Goal: Transaction & Acquisition: Purchase product/service

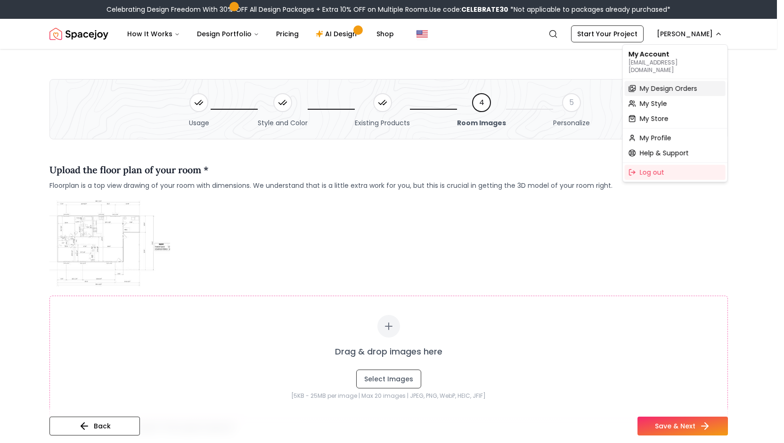
click at [654, 84] on span "My Design Orders" at bounding box center [668, 88] width 57 height 9
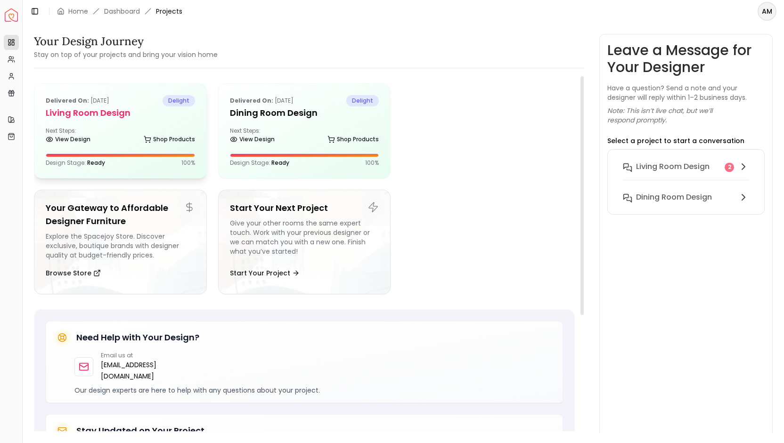
click at [115, 136] on div "Next Steps: View Design Shop Products" at bounding box center [120, 136] width 149 height 19
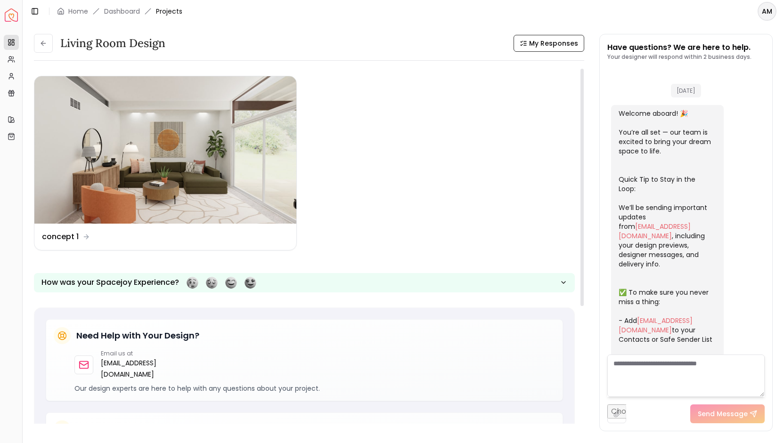
scroll to position [327, 0]
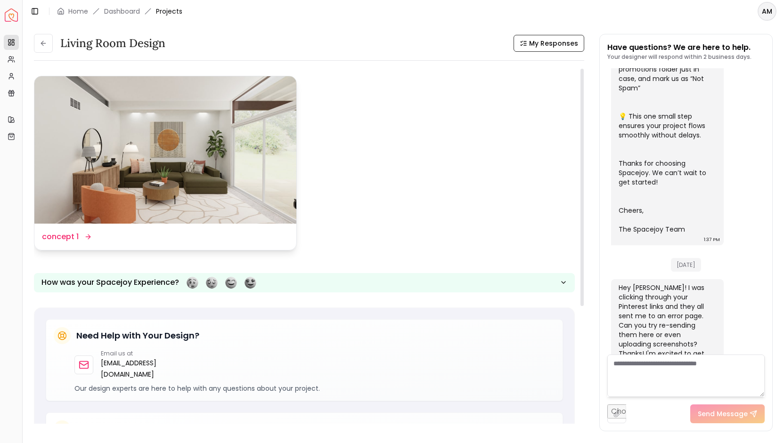
click at [245, 170] on img at bounding box center [165, 149] width 262 height 147
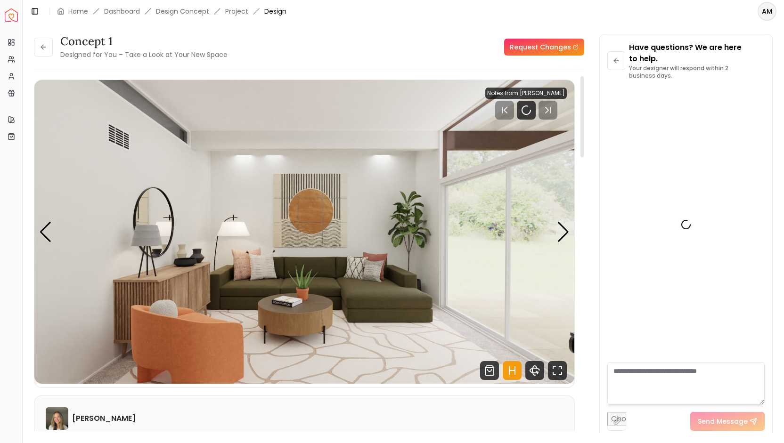
scroll to position [338, 0]
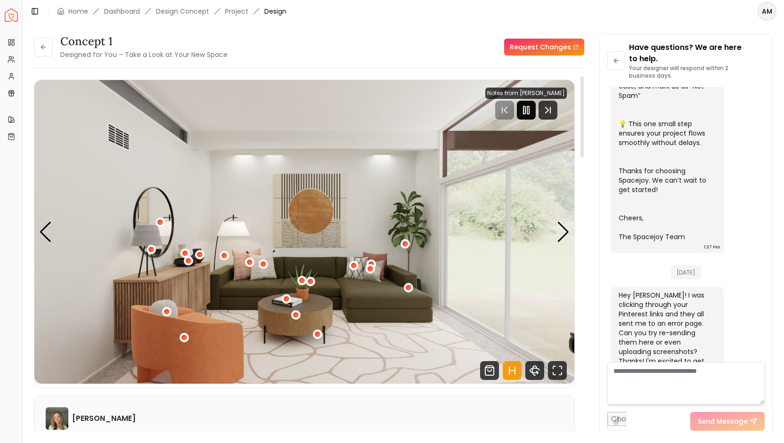
click at [529, 110] on rect "Pause" at bounding box center [528, 110] width 2 height 8
click at [558, 236] on div "Next slide" at bounding box center [563, 232] width 13 height 21
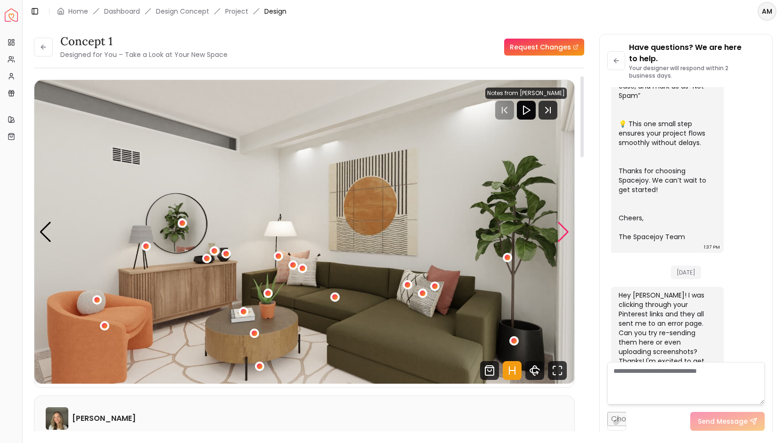
click at [558, 236] on div "Next slide" at bounding box center [563, 232] width 13 height 21
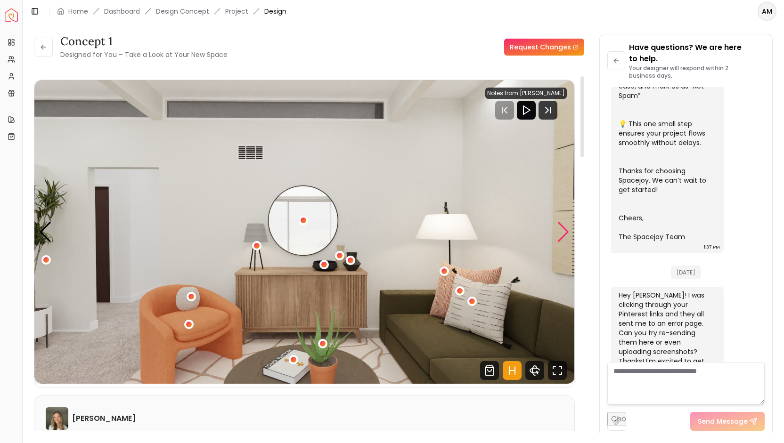
click at [558, 236] on div "Next slide" at bounding box center [563, 232] width 13 height 21
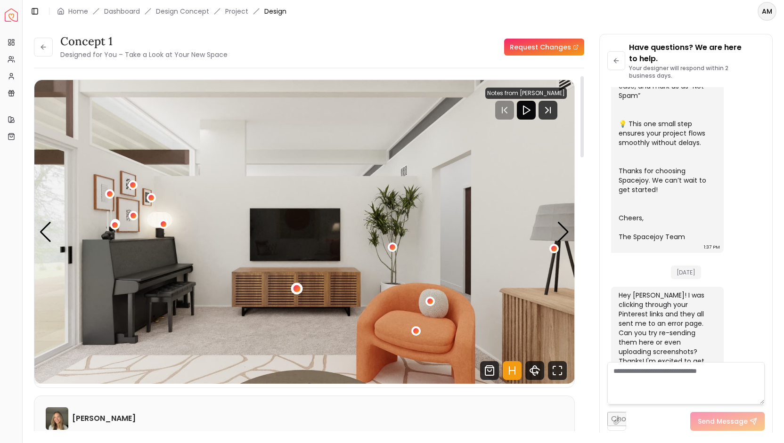
click at [296, 291] on div "4 / 5" at bounding box center [297, 289] width 7 height 7
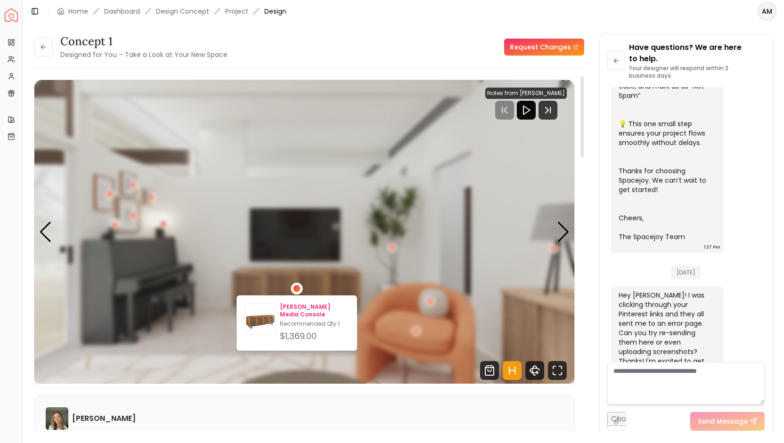
click at [302, 310] on p "[PERSON_NAME] Media Console" at bounding box center [314, 310] width 69 height 15
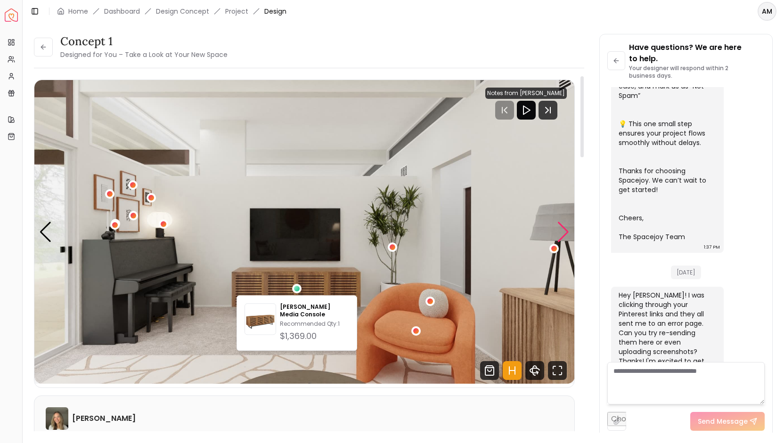
click at [563, 231] on div "Next slide" at bounding box center [563, 232] width 13 height 21
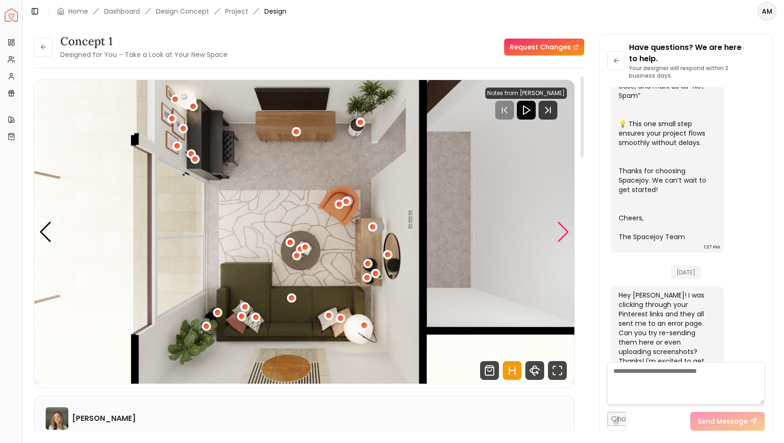
click at [563, 231] on div "Next slide" at bounding box center [563, 232] width 13 height 21
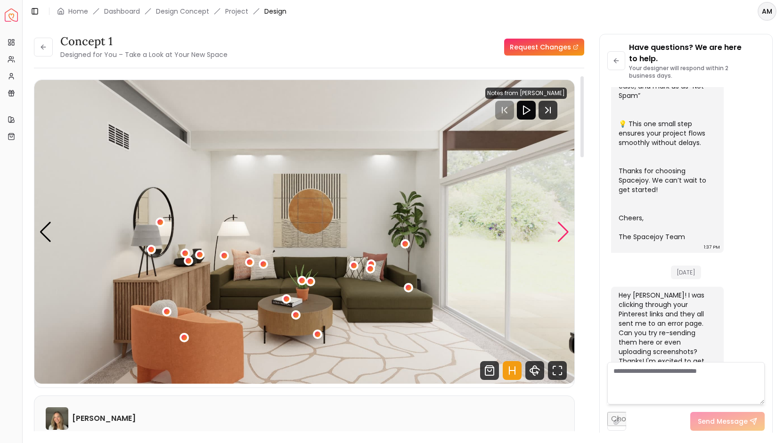
click at [563, 231] on div "Next slide" at bounding box center [563, 232] width 13 height 21
click at [564, 223] on div "Carousel" at bounding box center [304, 232] width 540 height 304
click at [163, 224] on div "1 / 5" at bounding box center [160, 223] width 12 height 12
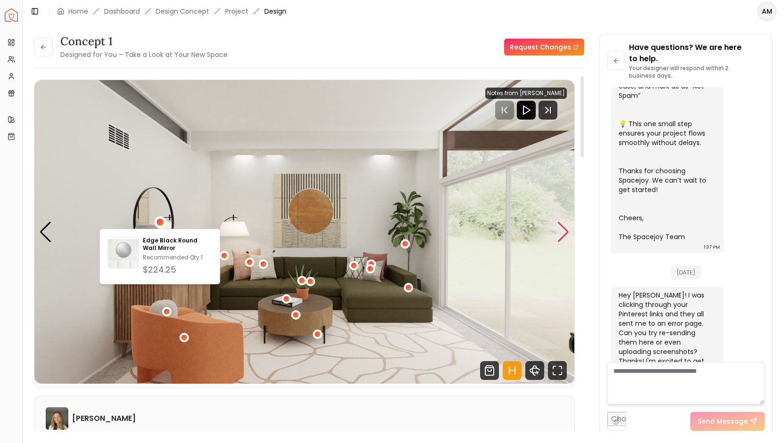
click at [561, 231] on div "Next slide" at bounding box center [563, 232] width 13 height 21
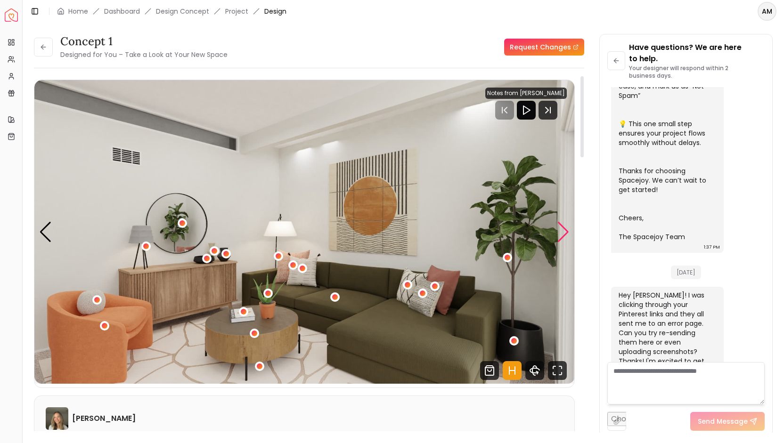
click at [563, 233] on div "Next slide" at bounding box center [563, 232] width 13 height 21
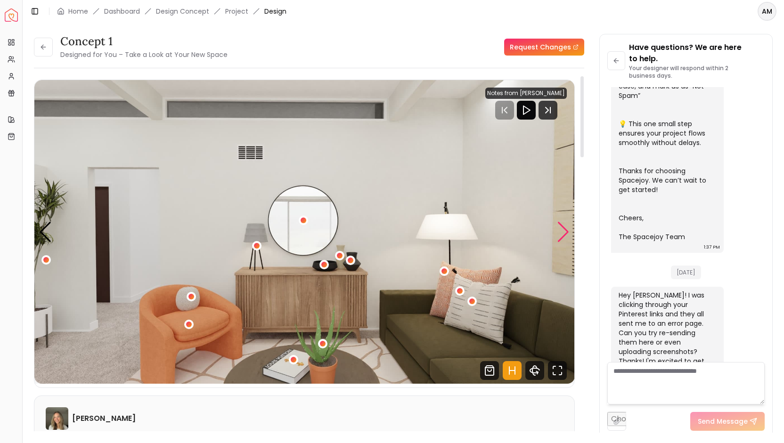
click at [563, 233] on div "Next slide" at bounding box center [563, 232] width 13 height 21
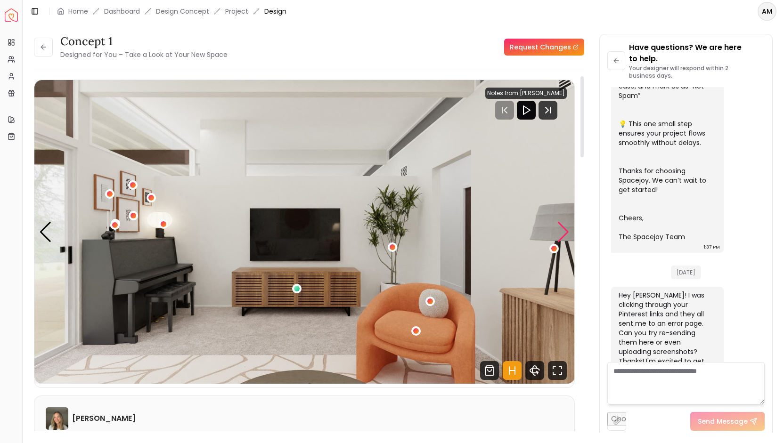
click at [562, 233] on div "Next slide" at bounding box center [563, 232] width 13 height 21
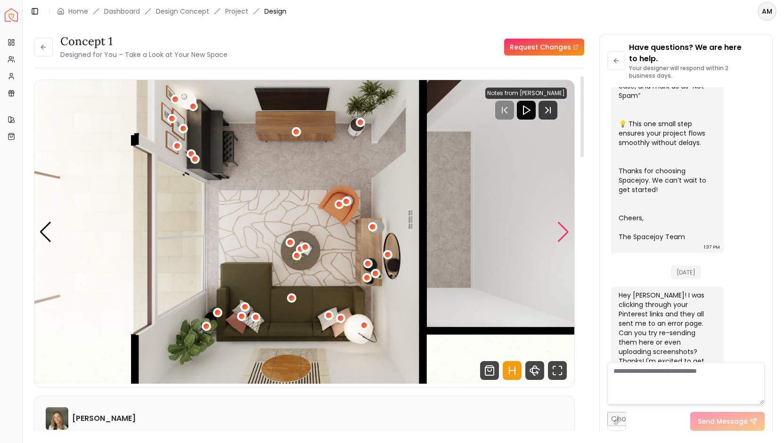
click at [562, 233] on div "Next slide" at bounding box center [563, 232] width 13 height 21
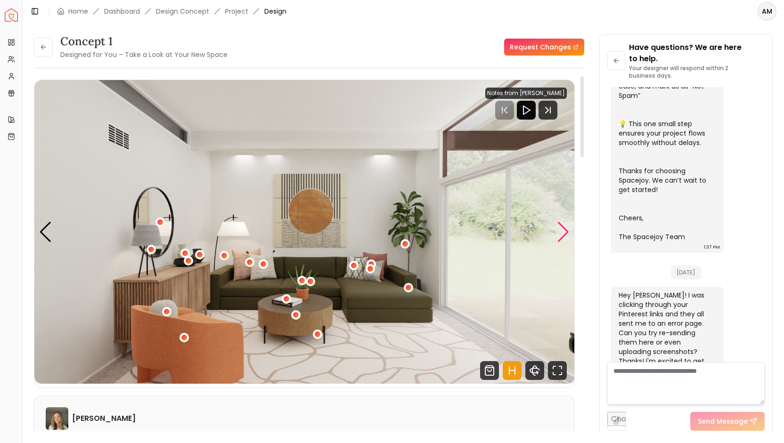
click at [563, 231] on div "Next slide" at bounding box center [563, 232] width 13 height 21
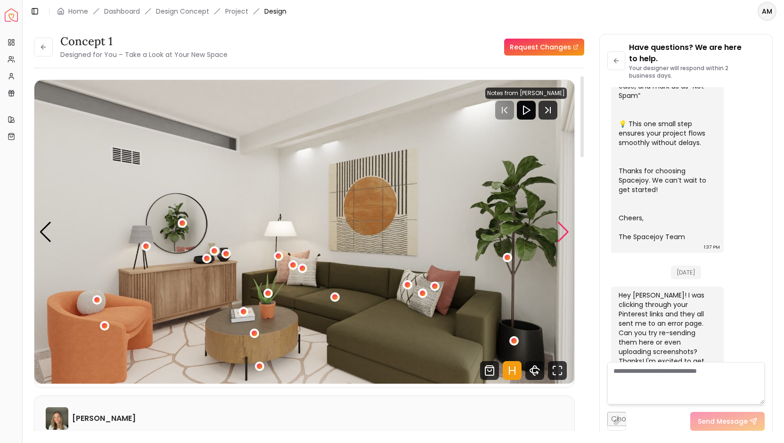
click at [563, 231] on div "Next slide" at bounding box center [563, 232] width 13 height 21
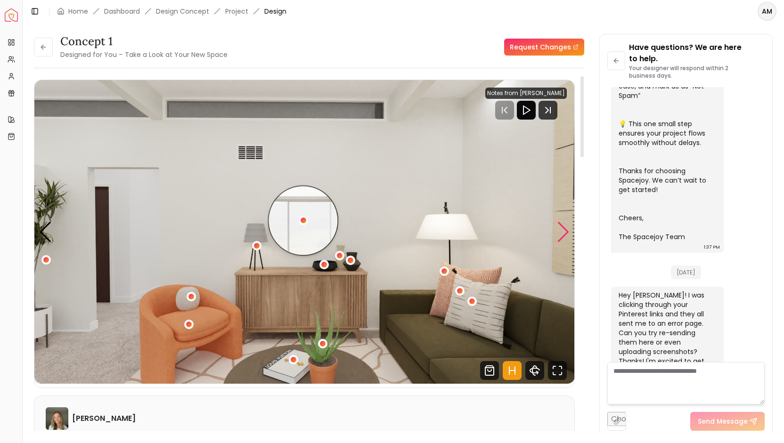
click at [563, 231] on div "Next slide" at bounding box center [563, 232] width 13 height 21
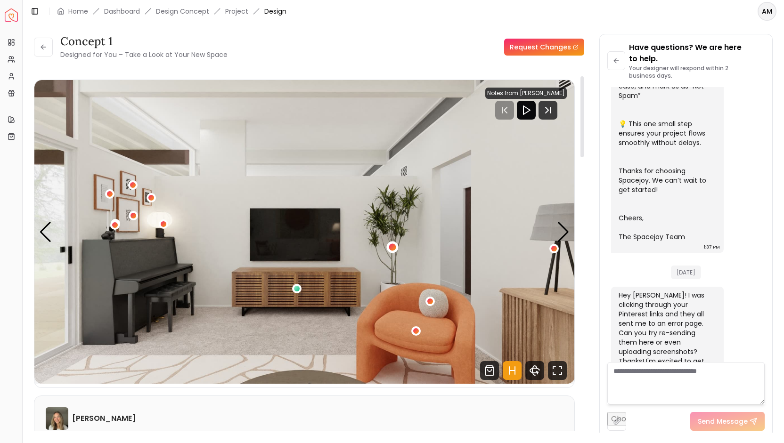
click at [392, 248] on div "4 / 5" at bounding box center [392, 247] width 7 height 7
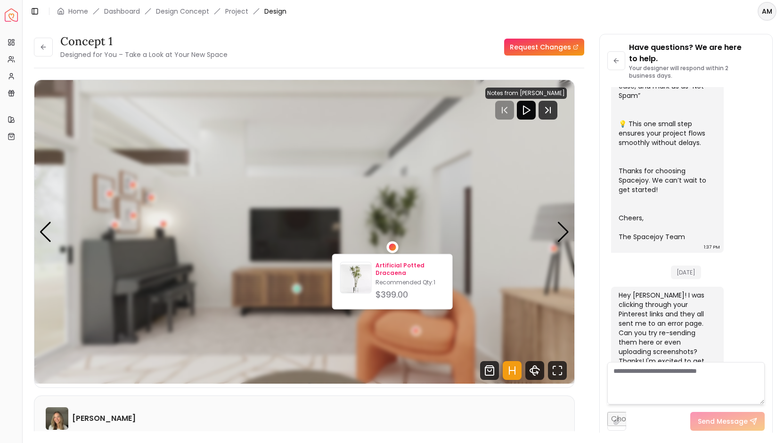
click at [393, 267] on p "Artificial Potted Dracaena" at bounding box center [409, 269] width 69 height 15
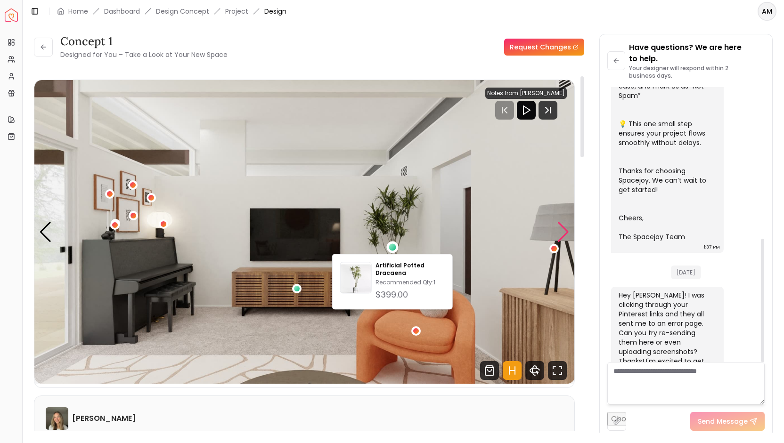
click at [569, 230] on div "Next slide" at bounding box center [563, 232] width 13 height 21
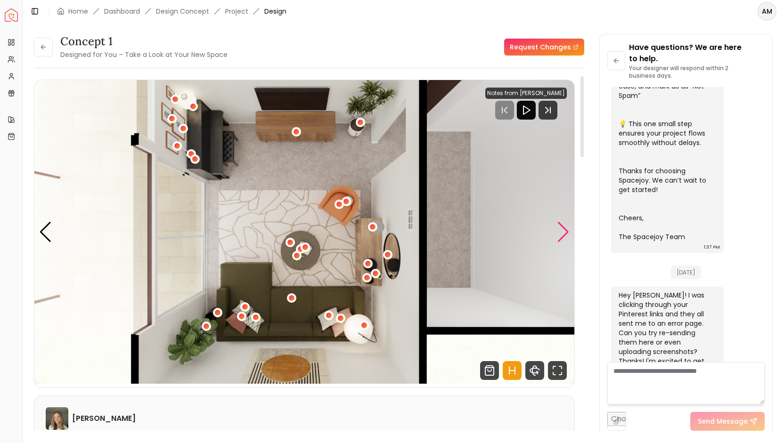
click at [569, 230] on div "Next slide" at bounding box center [563, 232] width 13 height 21
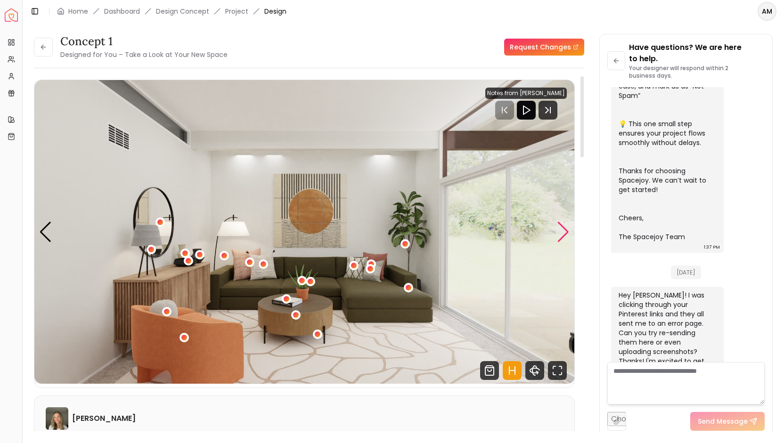
click at [566, 230] on div "Next slide" at bounding box center [563, 232] width 13 height 21
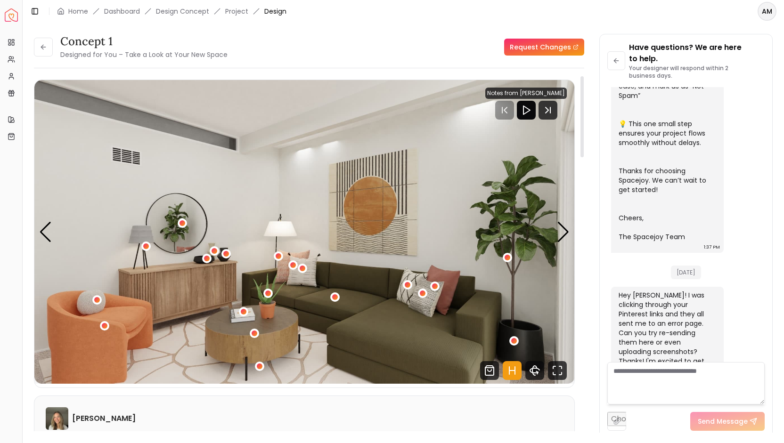
drag, startPoint x: 566, startPoint y: 230, endPoint x: 590, endPoint y: 259, distance: 37.5
click at [590, 259] on div "concept 1 Designed for You – Take a Look at Your New Space Request Changes conc…" at bounding box center [403, 228] width 739 height 388
click at [567, 233] on div "Next slide" at bounding box center [563, 232] width 13 height 21
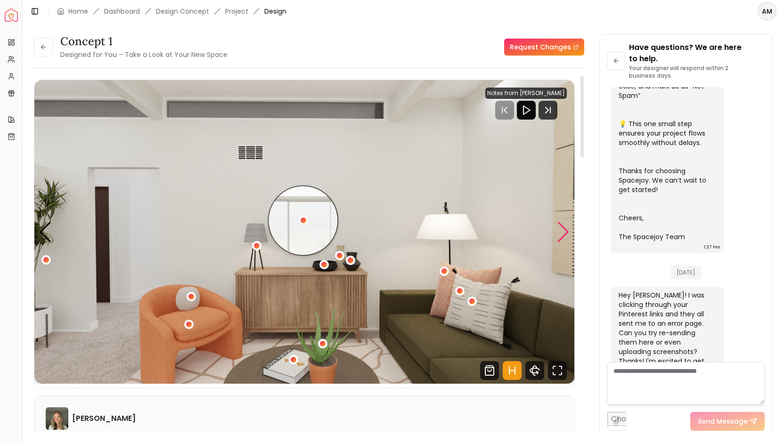
click at [567, 233] on div "Next slide" at bounding box center [563, 232] width 13 height 21
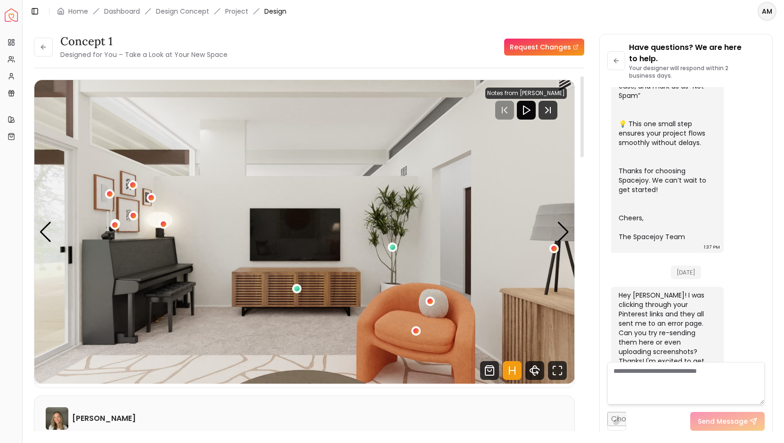
drag, startPoint x: 567, startPoint y: 233, endPoint x: 536, endPoint y: 315, distance: 87.7
click at [536, 315] on div "Carousel" at bounding box center [304, 232] width 540 height 304
click at [563, 231] on div "Next slide" at bounding box center [563, 232] width 13 height 21
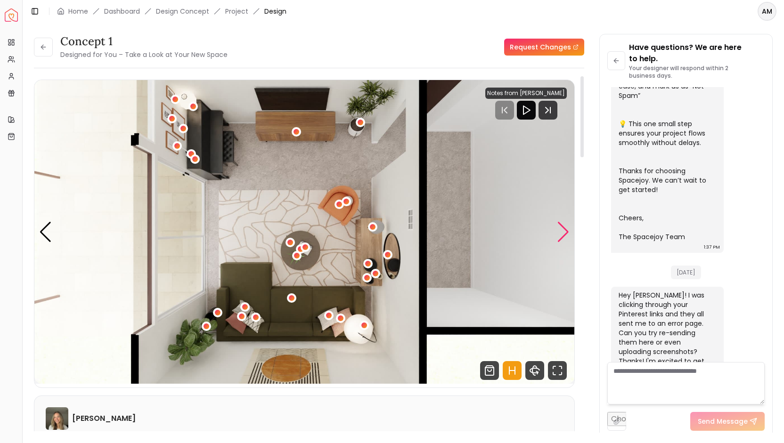
click at [563, 234] on div "Next slide" at bounding box center [563, 232] width 13 height 21
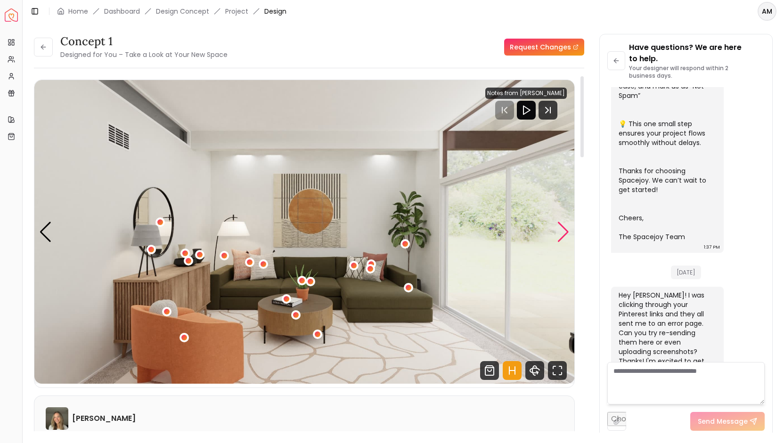
click at [567, 229] on div "Next slide" at bounding box center [563, 232] width 13 height 21
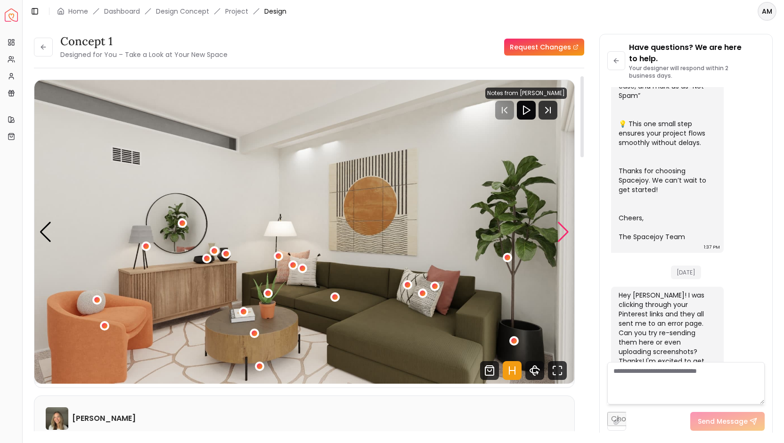
click at [567, 229] on div "Next slide" at bounding box center [563, 232] width 13 height 21
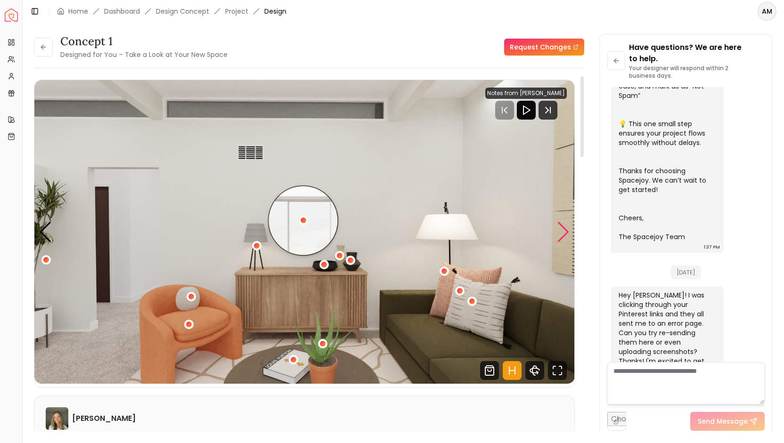
click at [567, 230] on div "Next slide" at bounding box center [563, 232] width 13 height 21
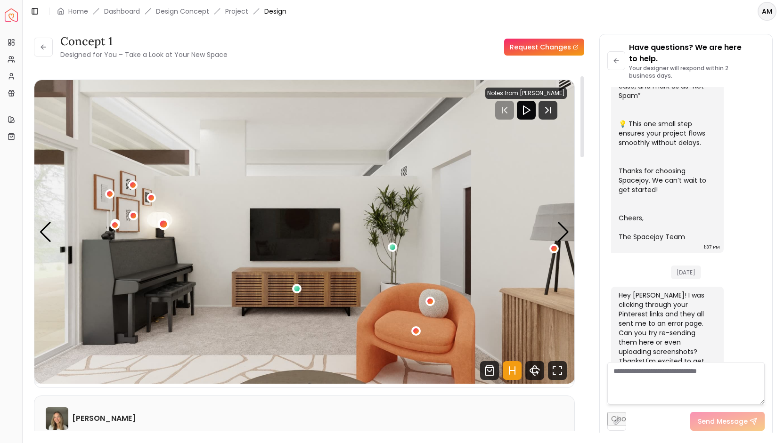
click at [162, 219] on div "4 / 5" at bounding box center [164, 225] width 12 height 12
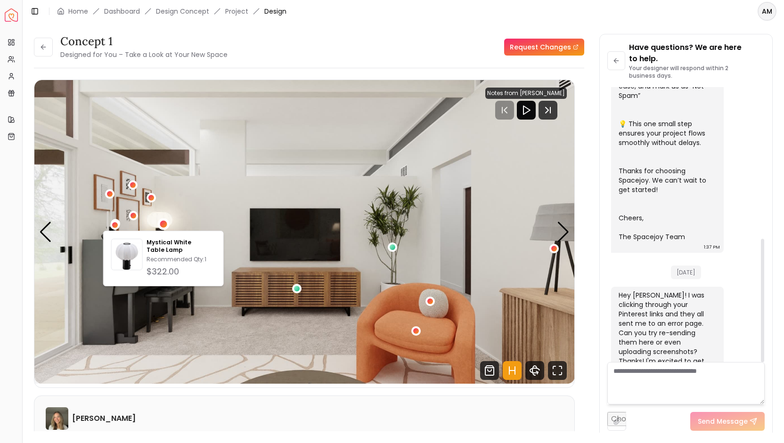
click at [605, 163] on div "Have questions? We are here to help. Your designer will respond within 2 busine…" at bounding box center [686, 236] width 172 height 404
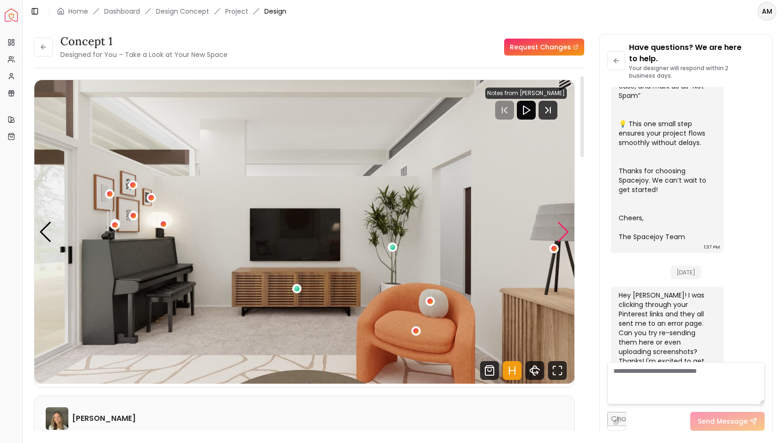
click at [565, 230] on div "Next slide" at bounding box center [563, 232] width 13 height 21
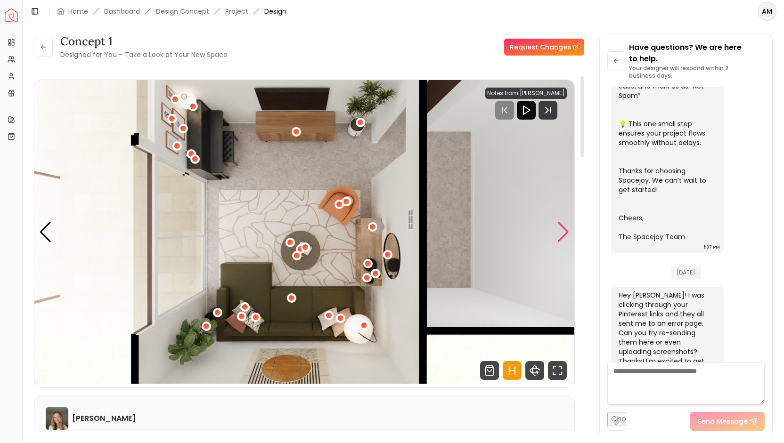
click at [565, 230] on div "Next slide" at bounding box center [563, 232] width 13 height 21
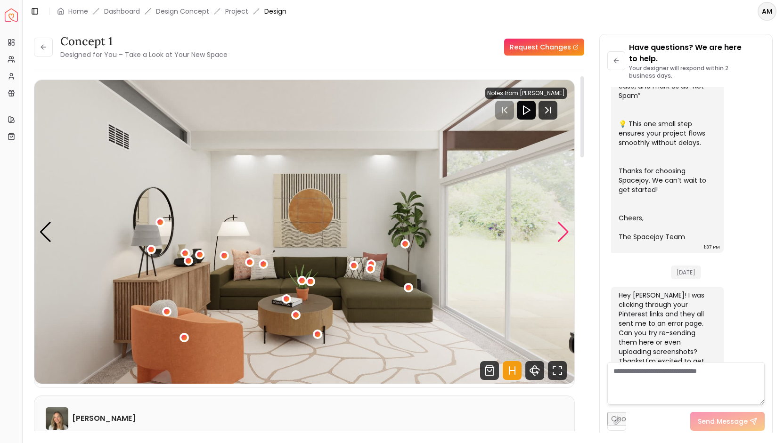
click at [565, 230] on div "Next slide" at bounding box center [563, 232] width 13 height 21
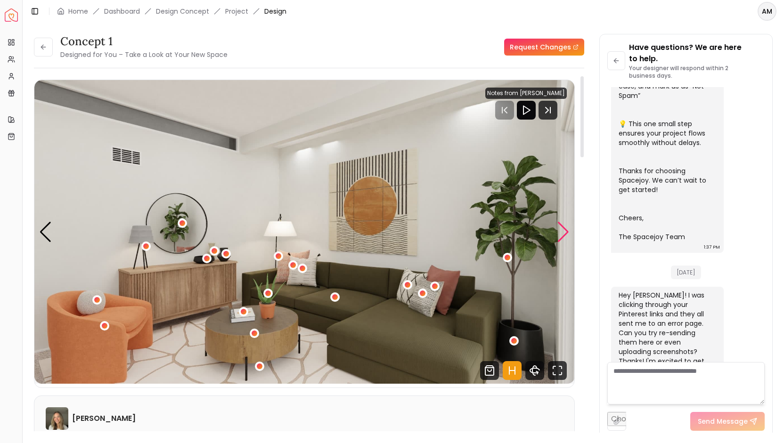
click at [565, 230] on div "Next slide" at bounding box center [563, 232] width 13 height 21
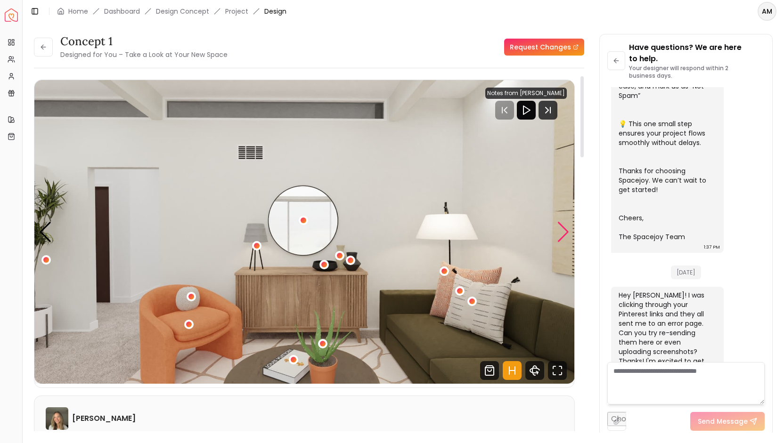
click at [565, 230] on div "Next slide" at bounding box center [563, 232] width 13 height 21
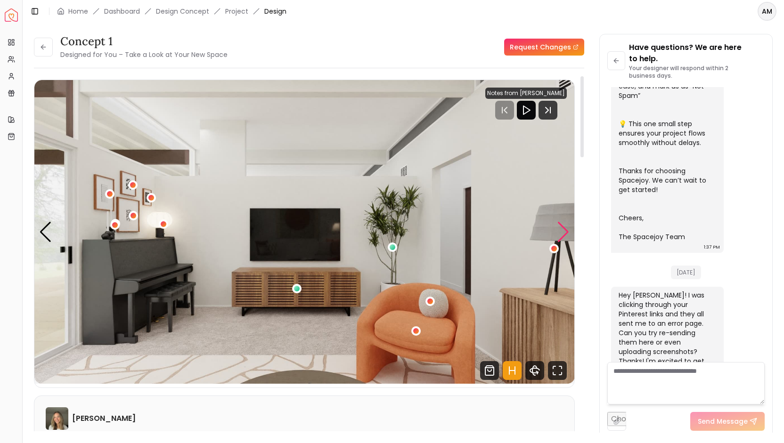
click at [565, 230] on div "Next slide" at bounding box center [563, 232] width 13 height 21
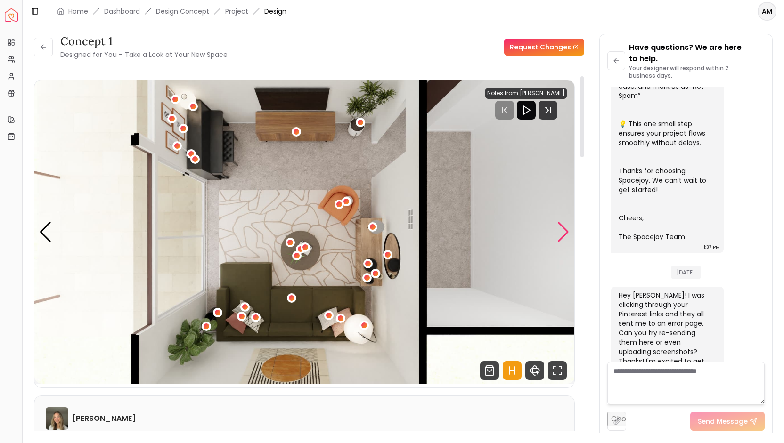
click at [565, 230] on div "Next slide" at bounding box center [563, 232] width 13 height 21
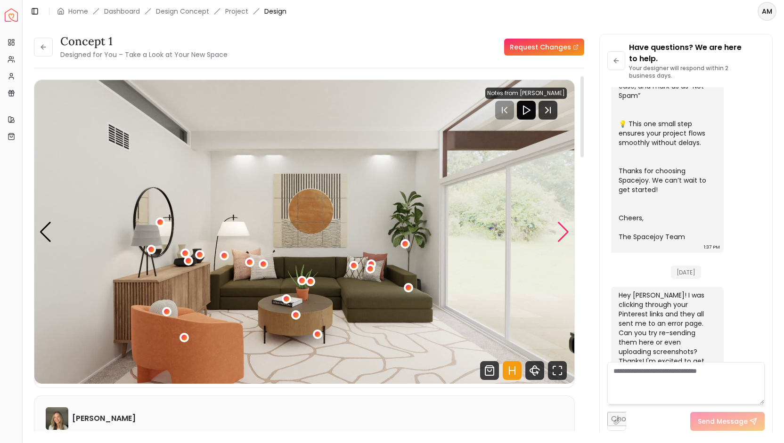
click at [565, 228] on div "Next slide" at bounding box center [563, 232] width 13 height 21
